Goal: Transaction & Acquisition: Book appointment/travel/reservation

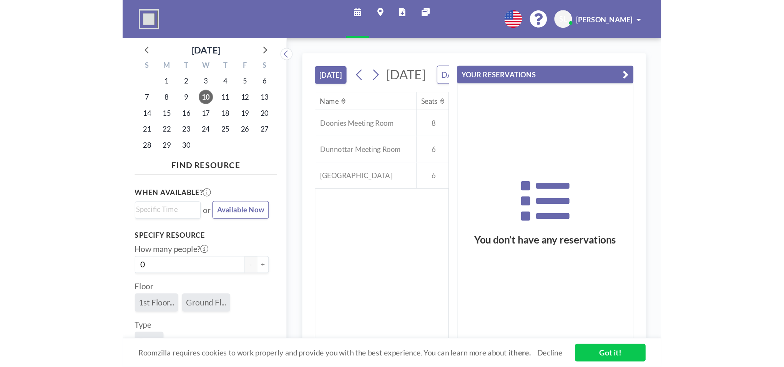
scroll to position [0, 461]
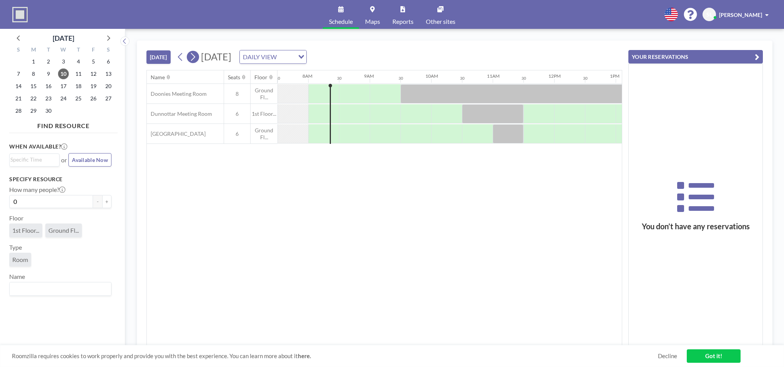
click at [198, 58] on button at bounding box center [193, 57] width 12 height 12
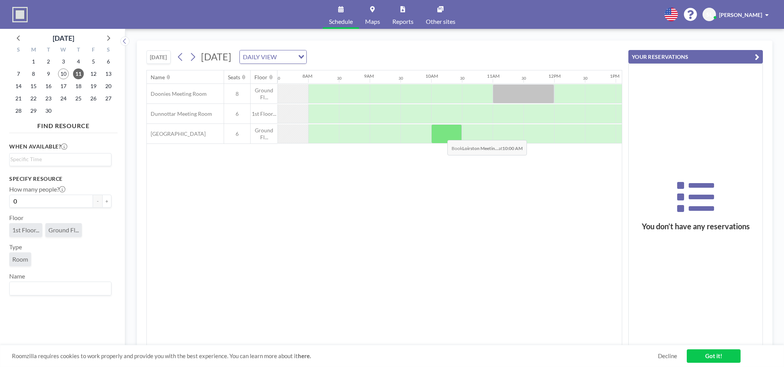
click at [410, 134] on div at bounding box center [446, 133] width 31 height 19
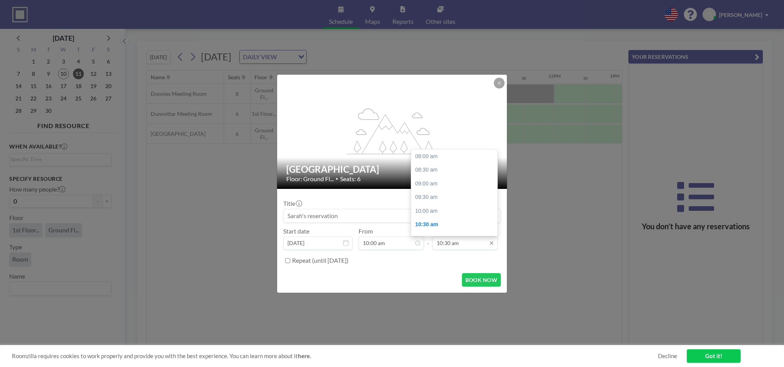
scroll to position [68, 0]
click at [410, 242] on input "10:30 am" at bounding box center [464, 242] width 65 height 13
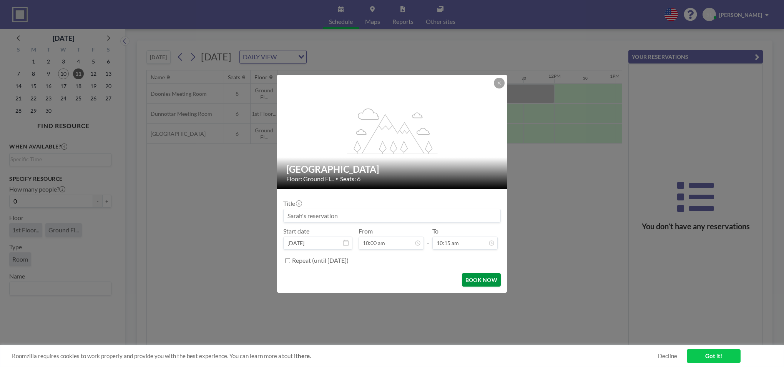
type input "10:15 am"
click at [410, 279] on button "BOOK NOW" at bounding box center [481, 279] width 39 height 13
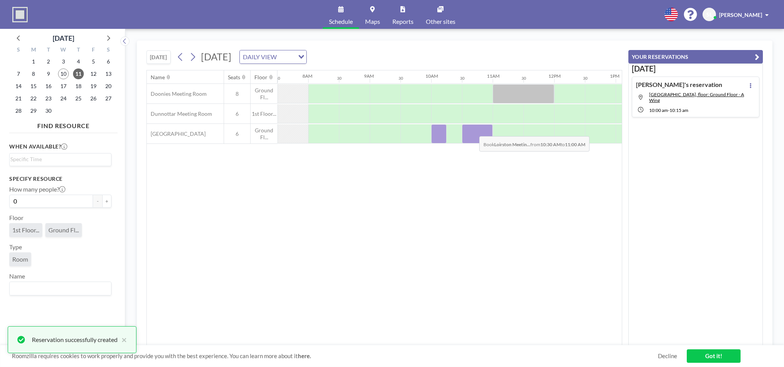
click at [410, 130] on div at bounding box center [477, 133] width 31 height 19
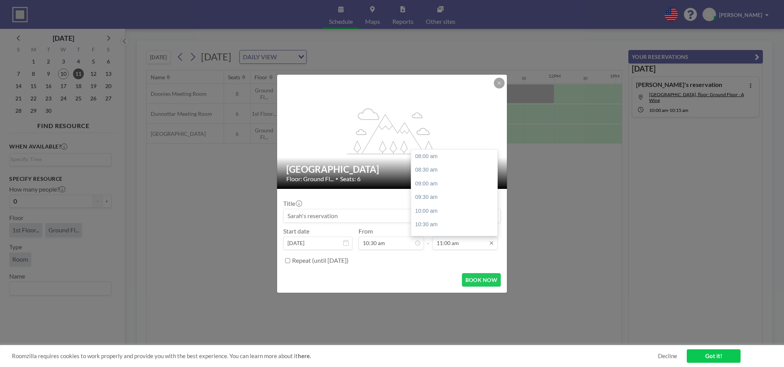
scroll to position [82, 0]
click at [410, 242] on input "11:00 am" at bounding box center [464, 242] width 65 height 13
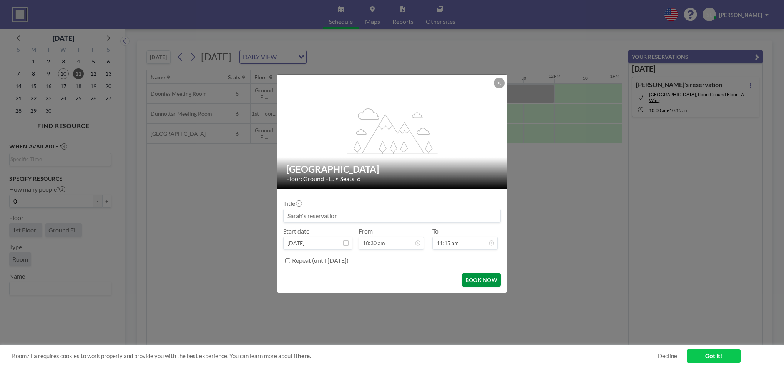
type input "11:15 am"
click at [410, 279] on button "BOOK NOW" at bounding box center [481, 279] width 39 height 13
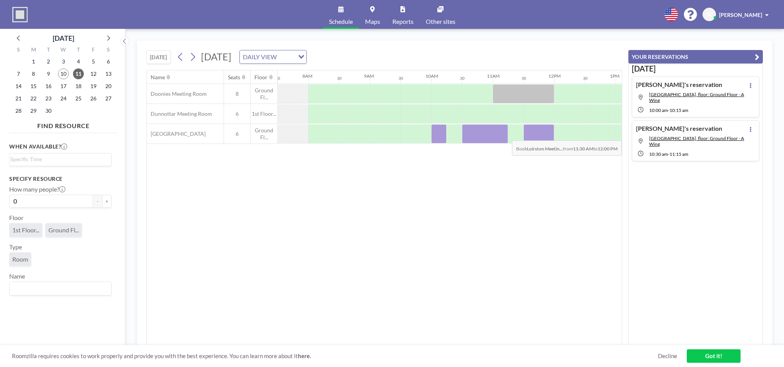
click at [410, 135] on div at bounding box center [538, 133] width 31 height 19
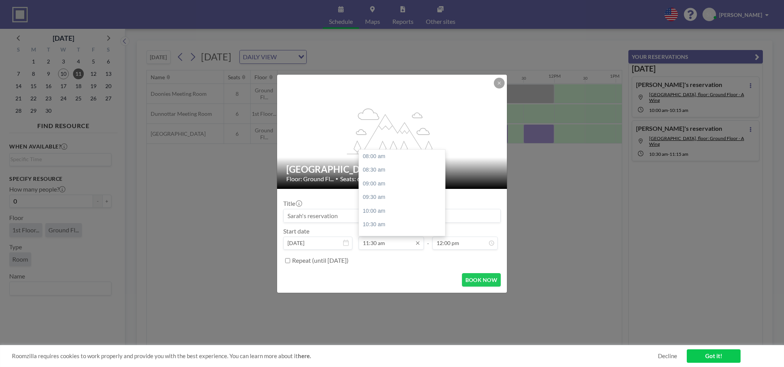
scroll to position [96, 0]
click at [376, 243] on input "11:30 am" at bounding box center [391, 242] width 65 height 13
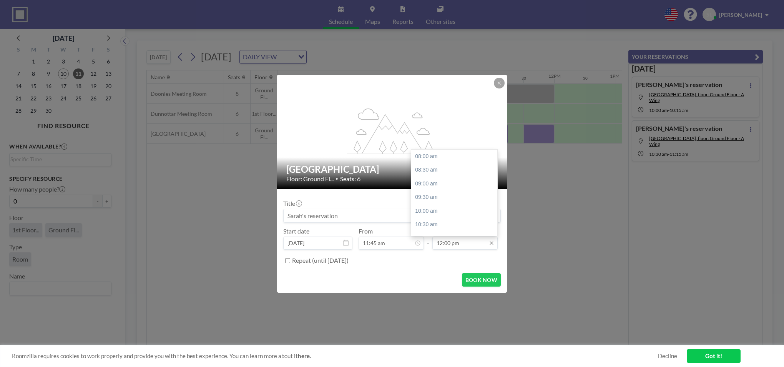
scroll to position [110, 0]
type input "11:45 am"
click at [410, 243] on input "12:00 pm" at bounding box center [464, 242] width 65 height 13
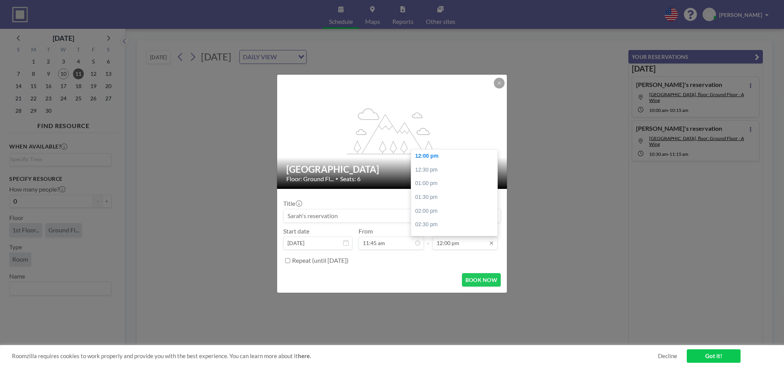
click at [410, 243] on input "12:00 pm" at bounding box center [464, 242] width 65 height 13
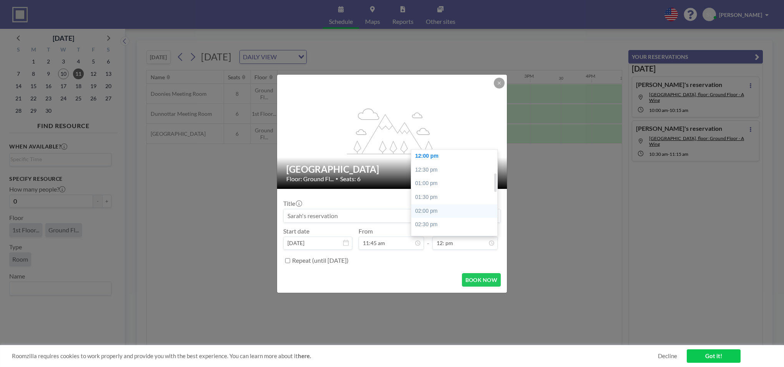
scroll to position [0, 676]
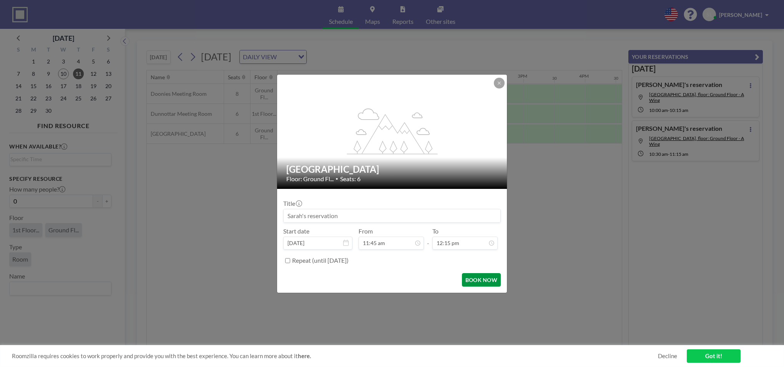
type input "12:15 pm"
click at [410, 279] on button "BOOK NOW" at bounding box center [481, 279] width 39 height 13
